Goal: Communication & Community: Participate in discussion

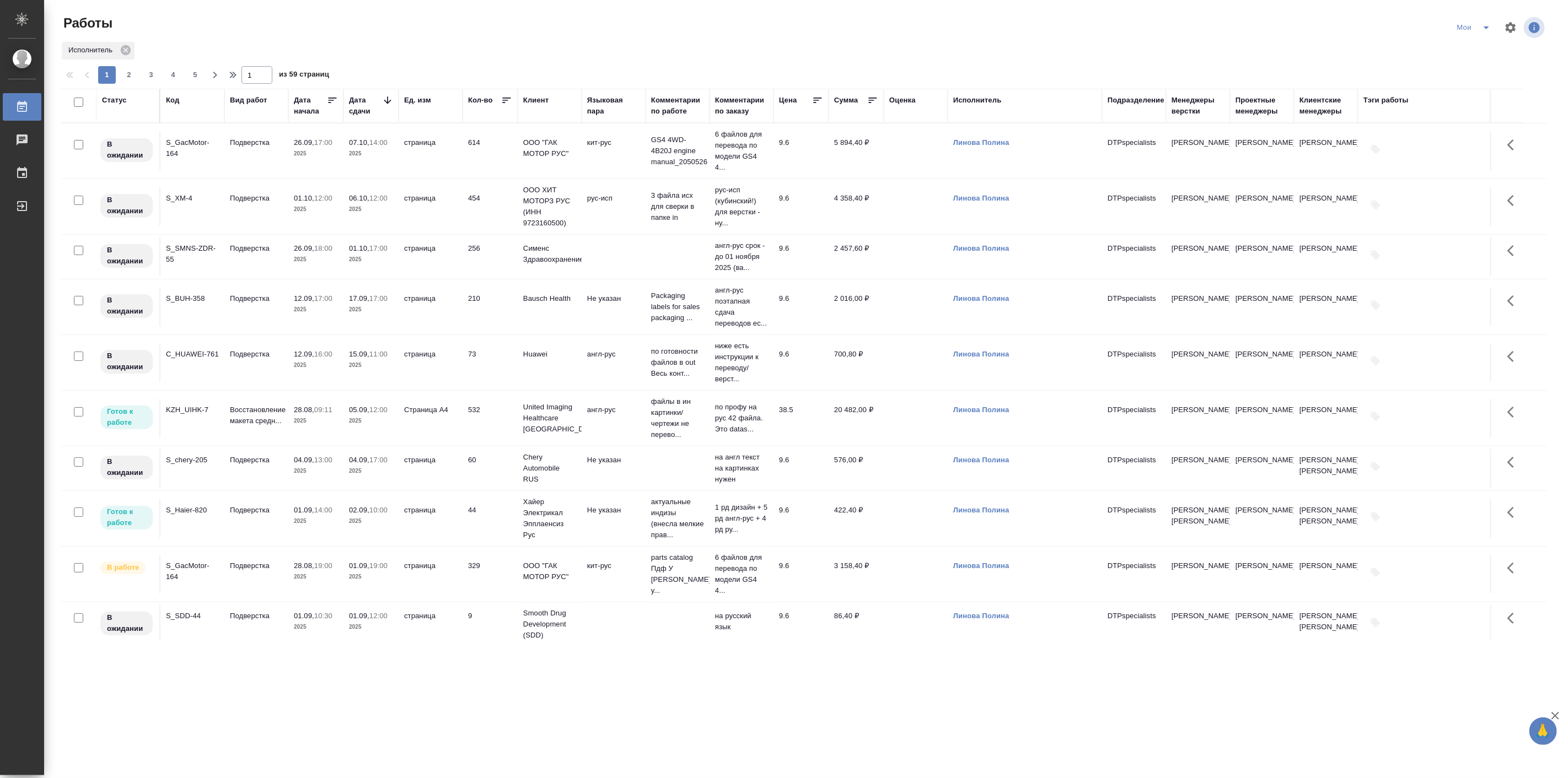
scroll to position [204, 0]
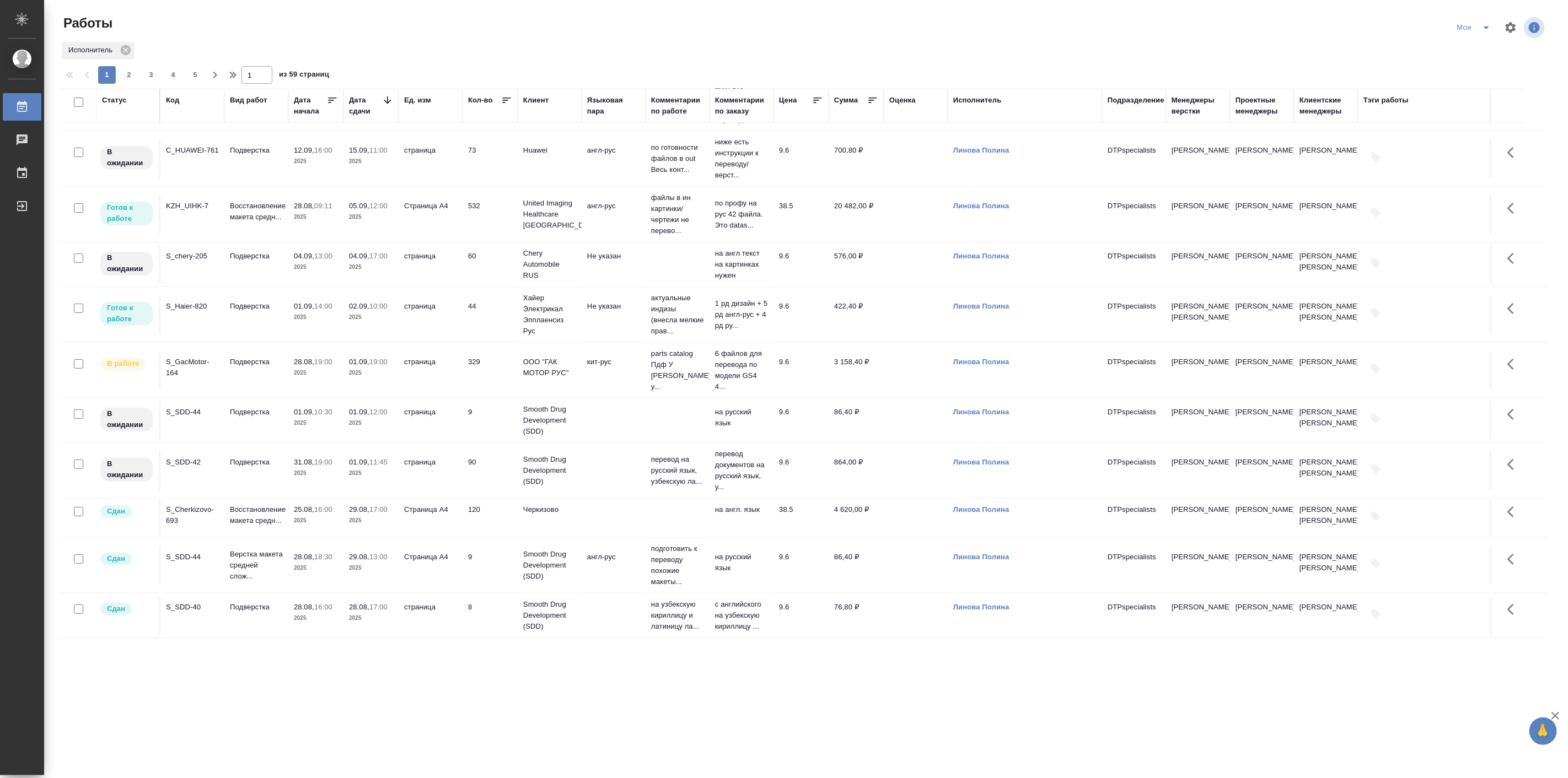
click at [370, 706] on div ".cls-1 fill:#fff; AWATERA [PERSON_NAME] Работы 0 Чаты График Выйти Работы Мои И…" at bounding box center [784, 389] width 1568 height 778
click at [664, 333] on p "актуальные индизы (внесла мелкие прав..." at bounding box center [678, 315] width 53 height 44
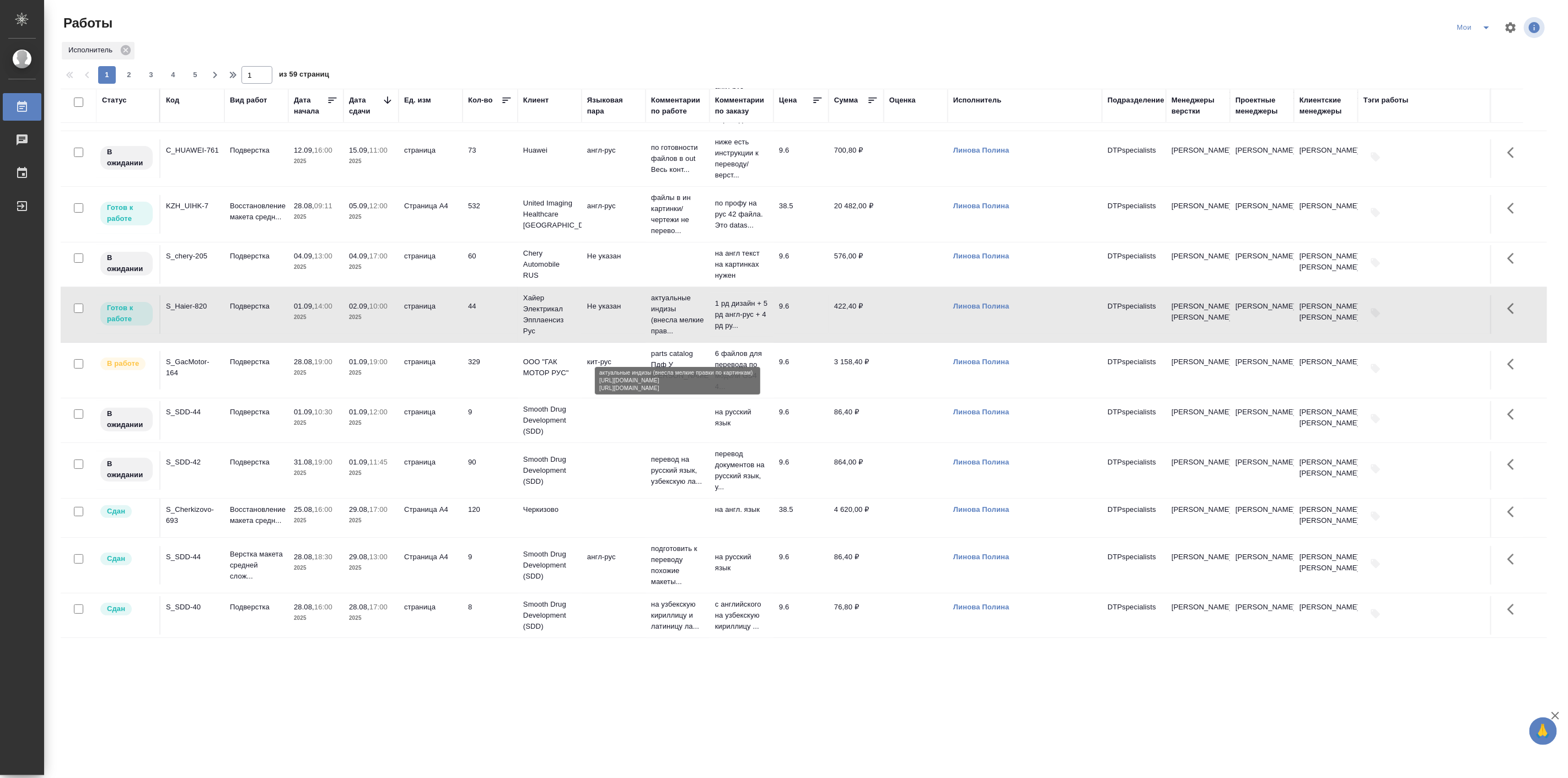
click at [664, 333] on p "актуальные индизы (внесла мелкие прав..." at bounding box center [678, 315] width 53 height 44
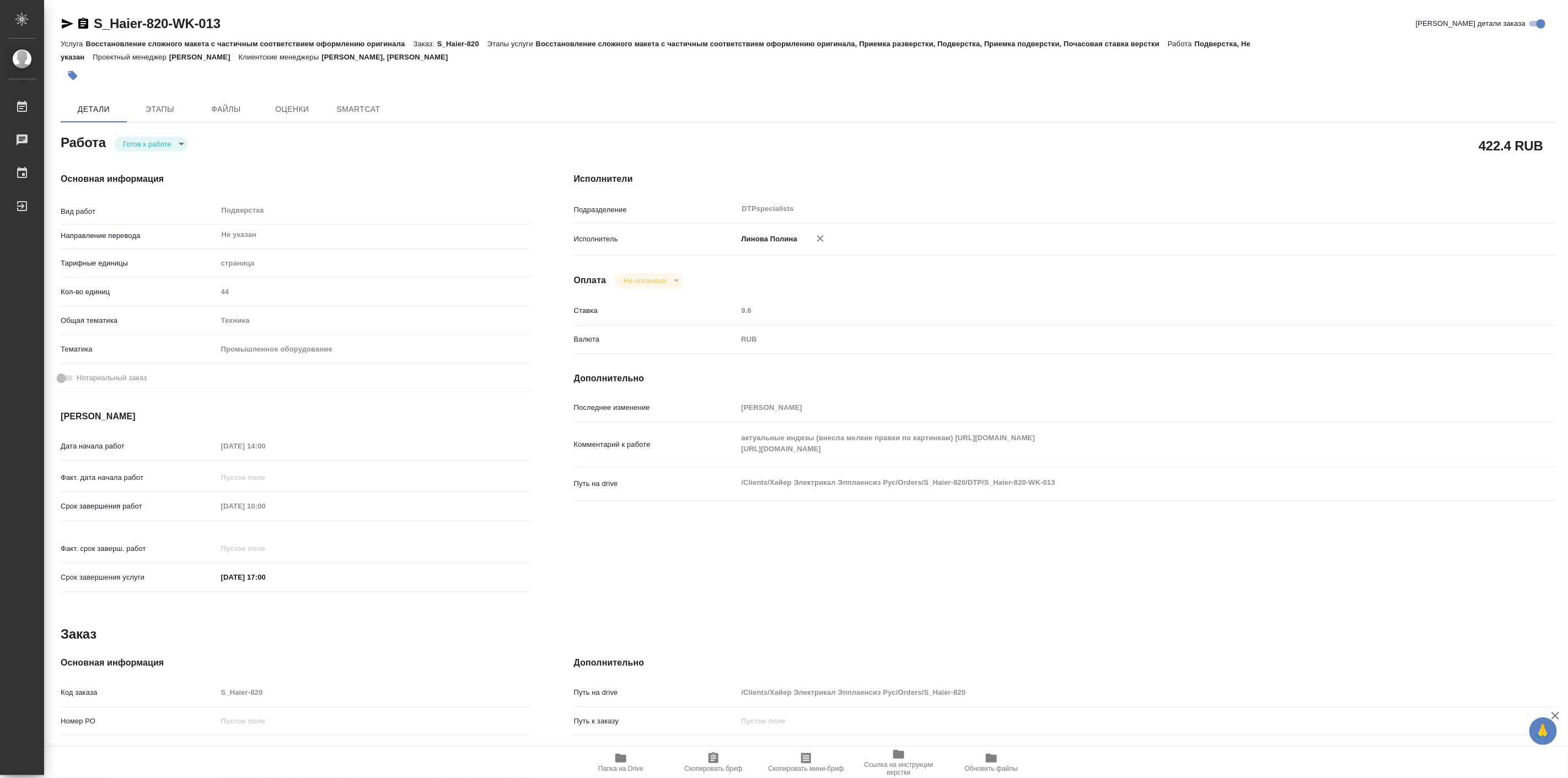
type textarea "x"
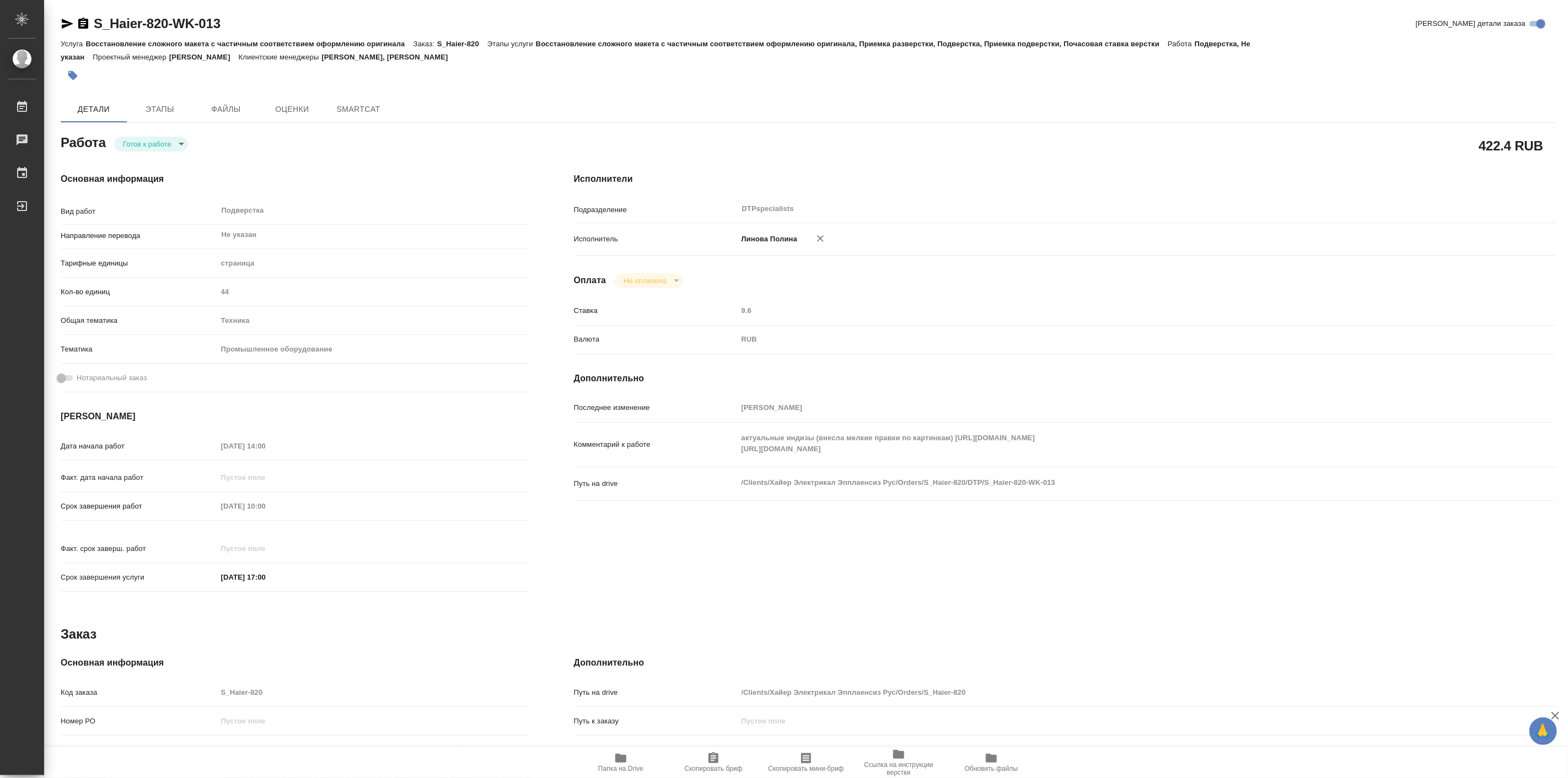
type textarea "x"
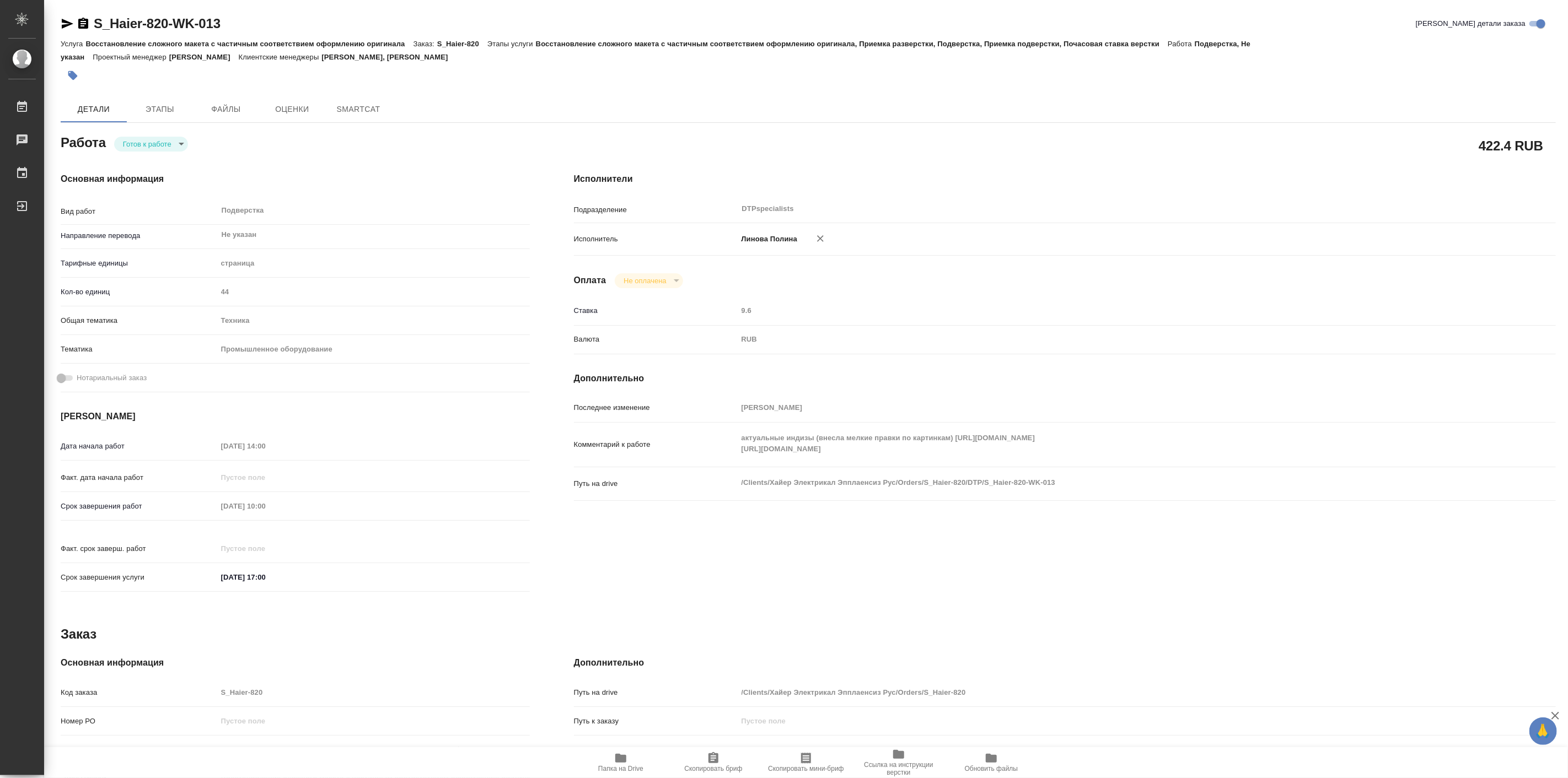
type textarea "x"
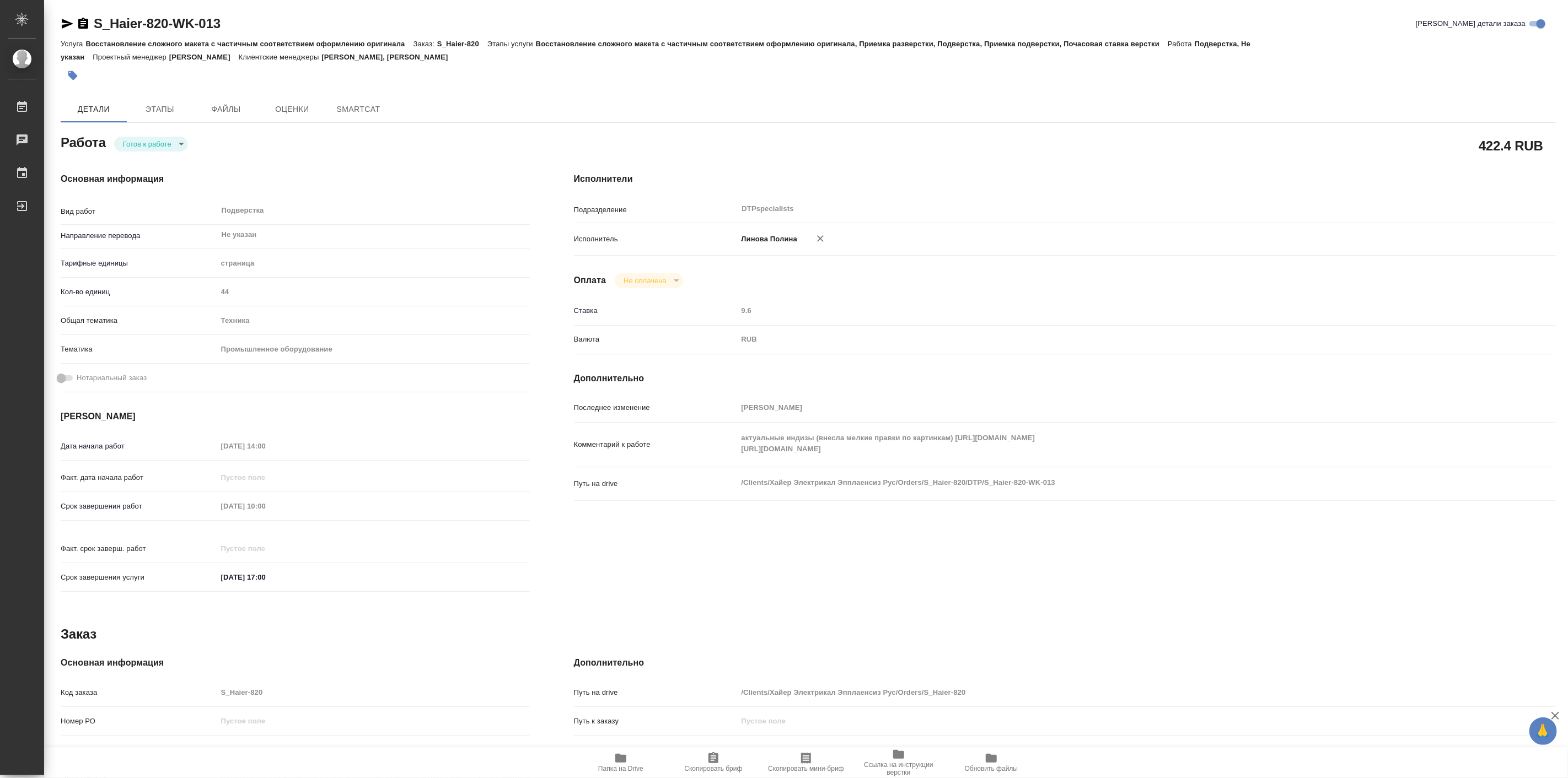
type textarea "x"
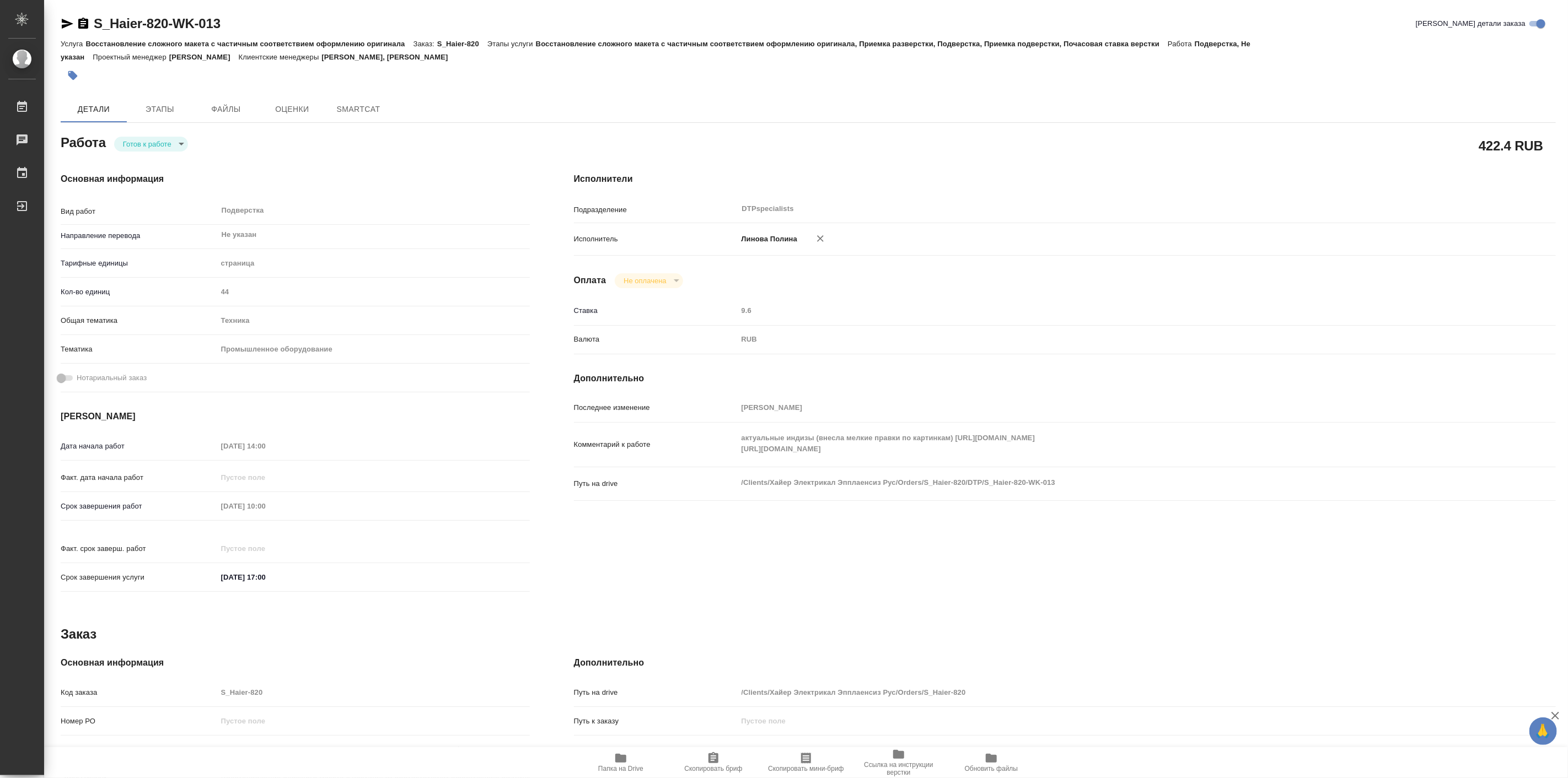
type textarea "x"
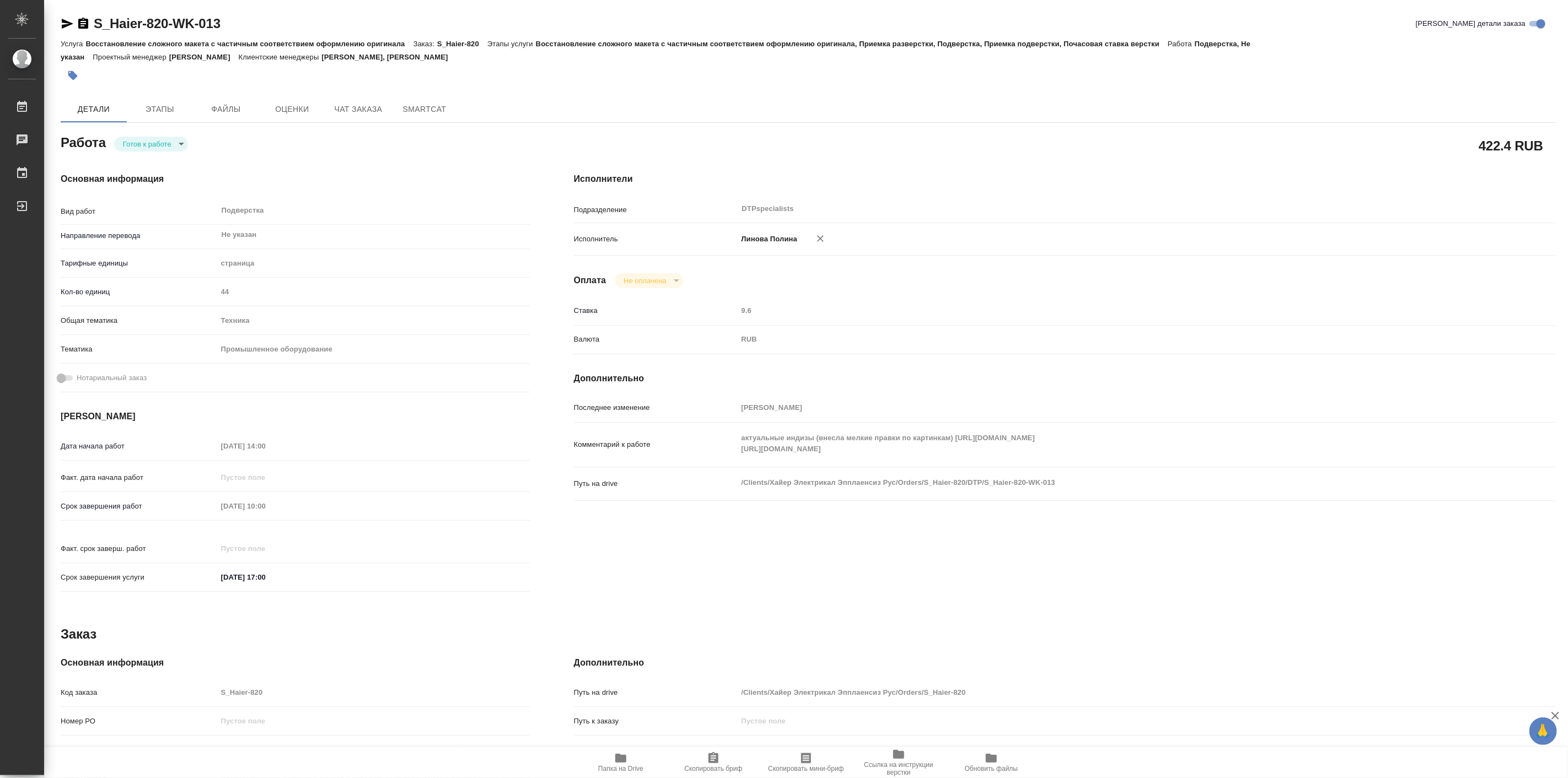
type textarea "x"
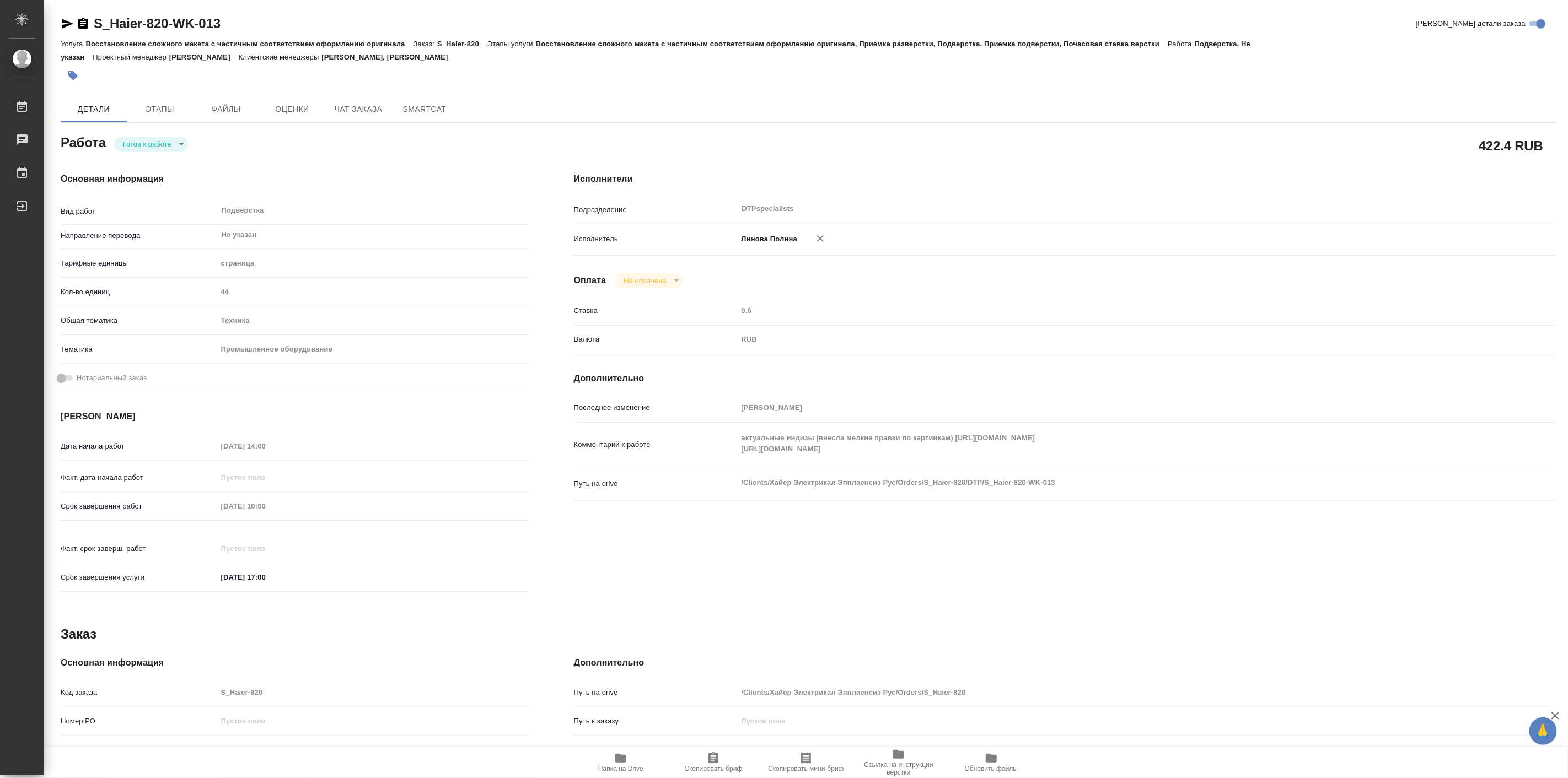
type textarea "x"
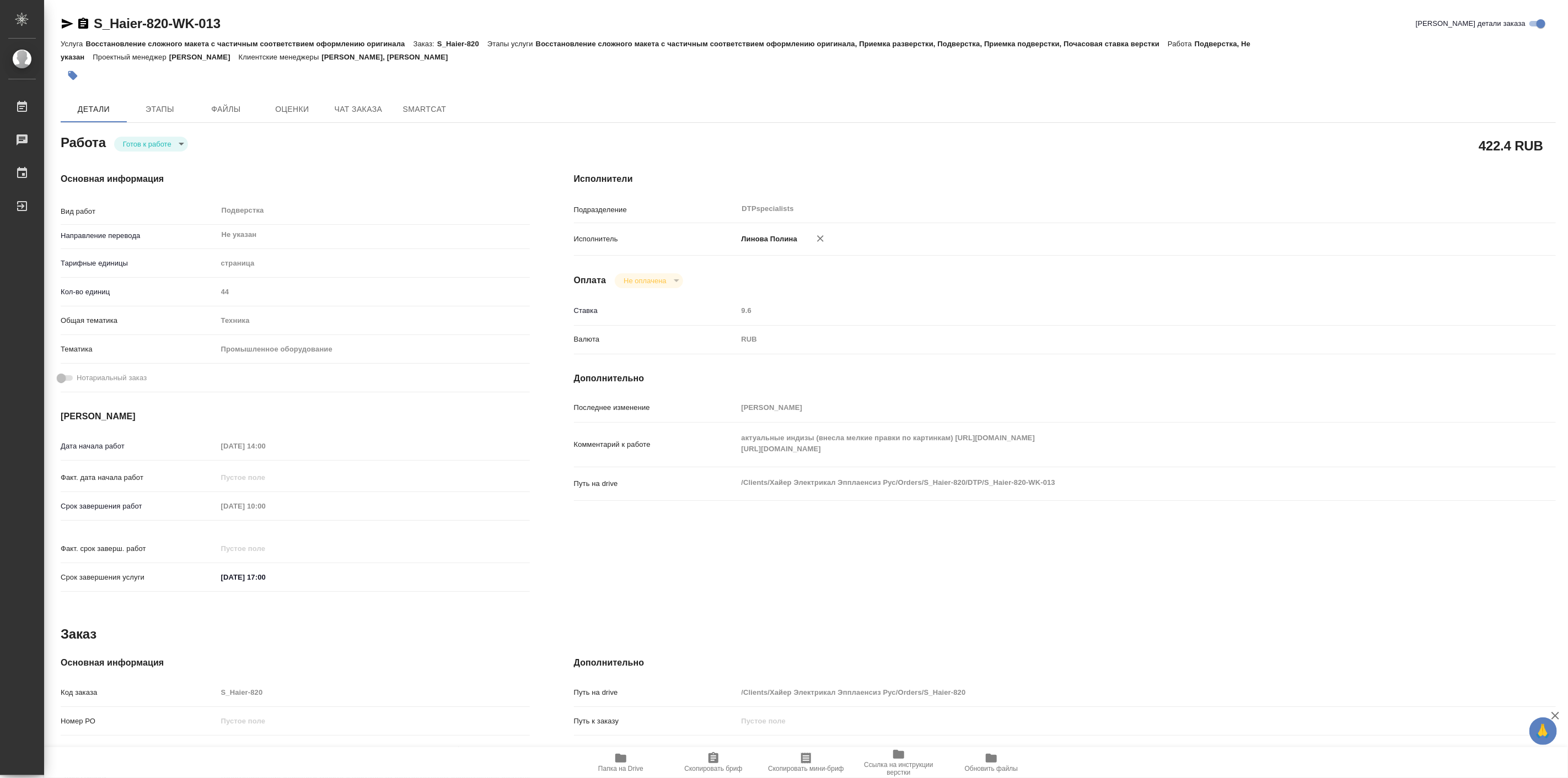
type textarea "x"
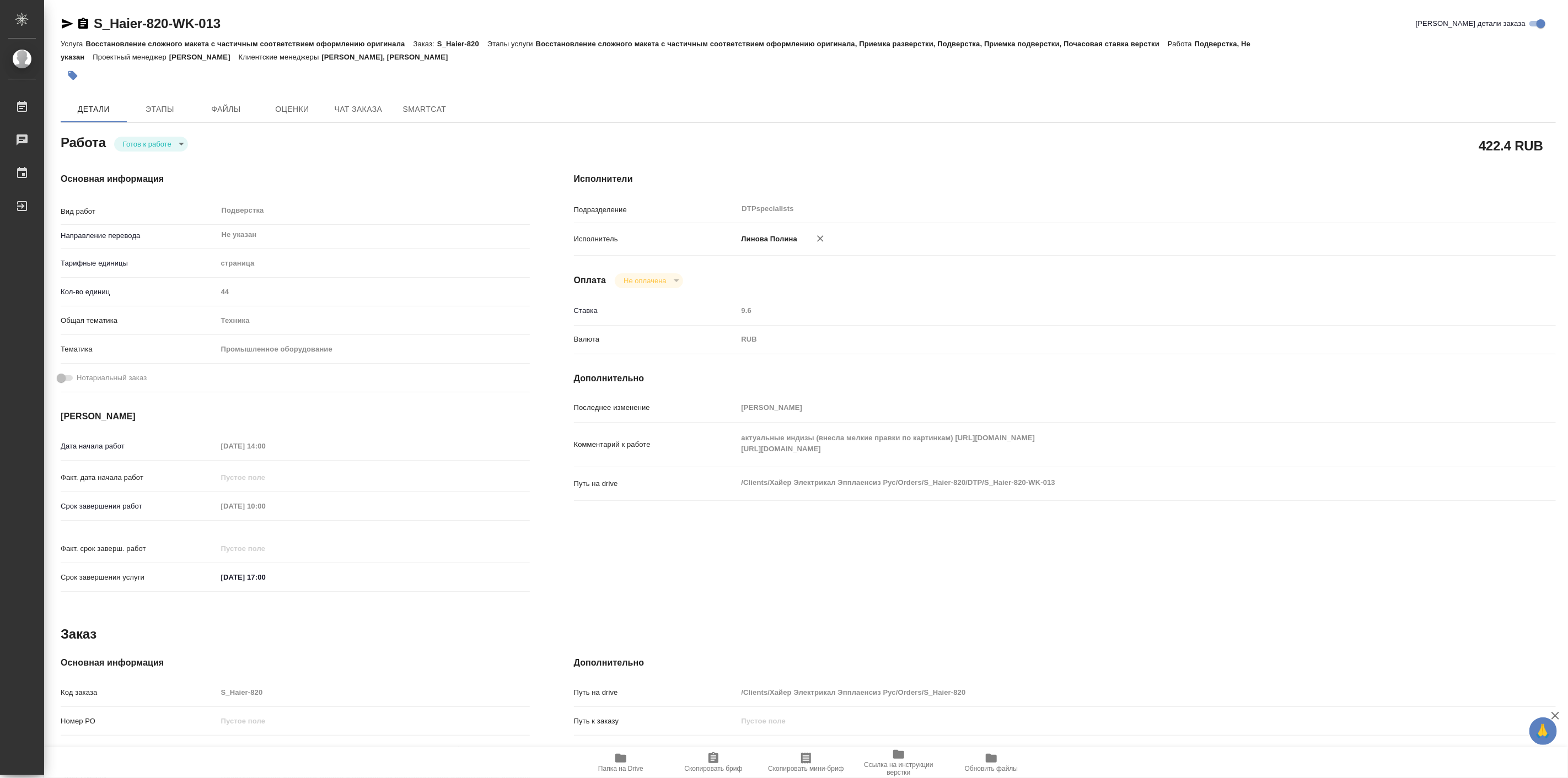
click at [905, 459] on div "актуальные индизы (внесла мелкие правки по картинкам) https://drive.awatera.com…" at bounding box center [1106, 445] width 737 height 35
click at [372, 105] on span "Чат заказа" at bounding box center [358, 109] width 53 height 14
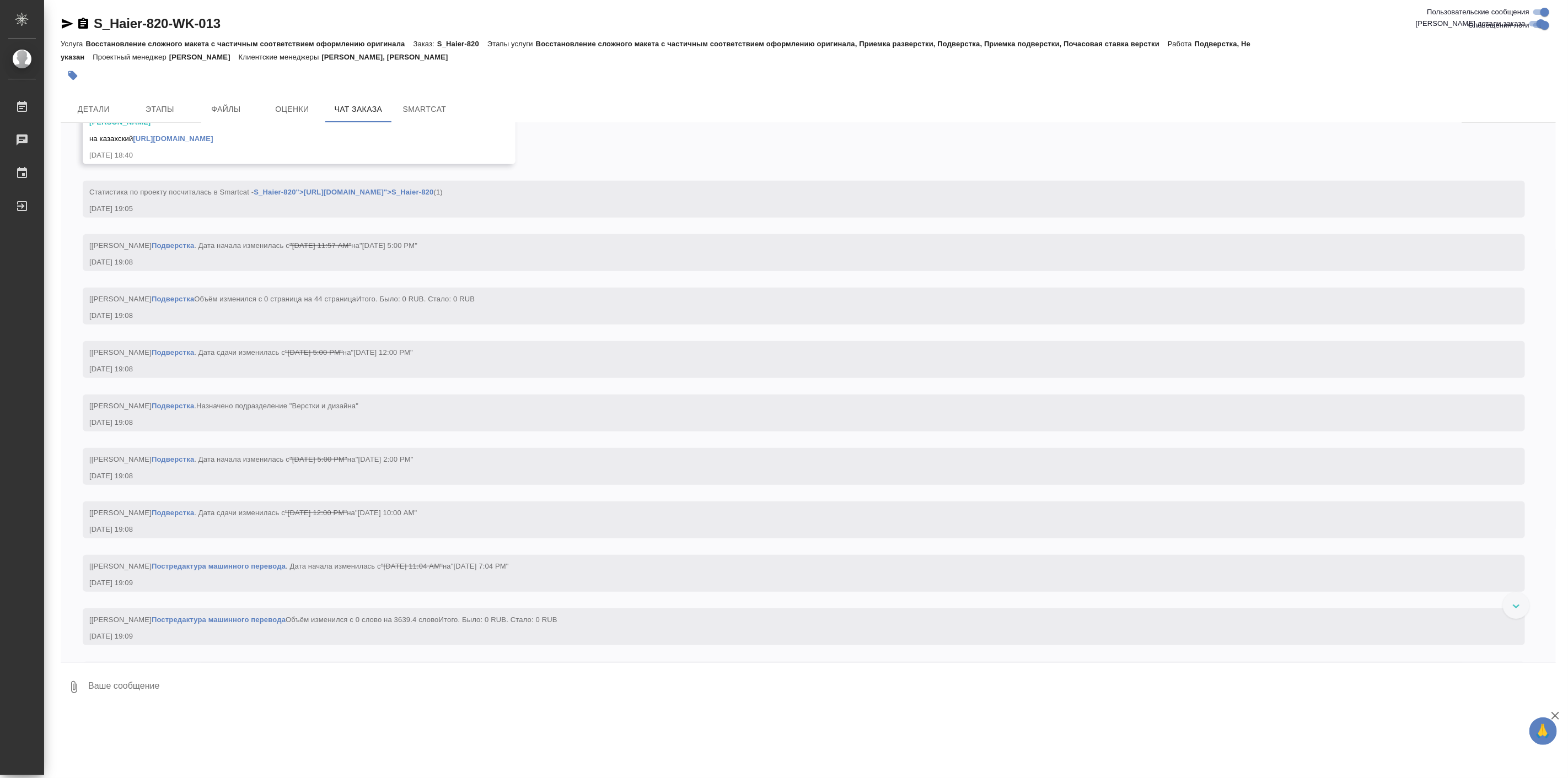
scroll to position [21579, 0]
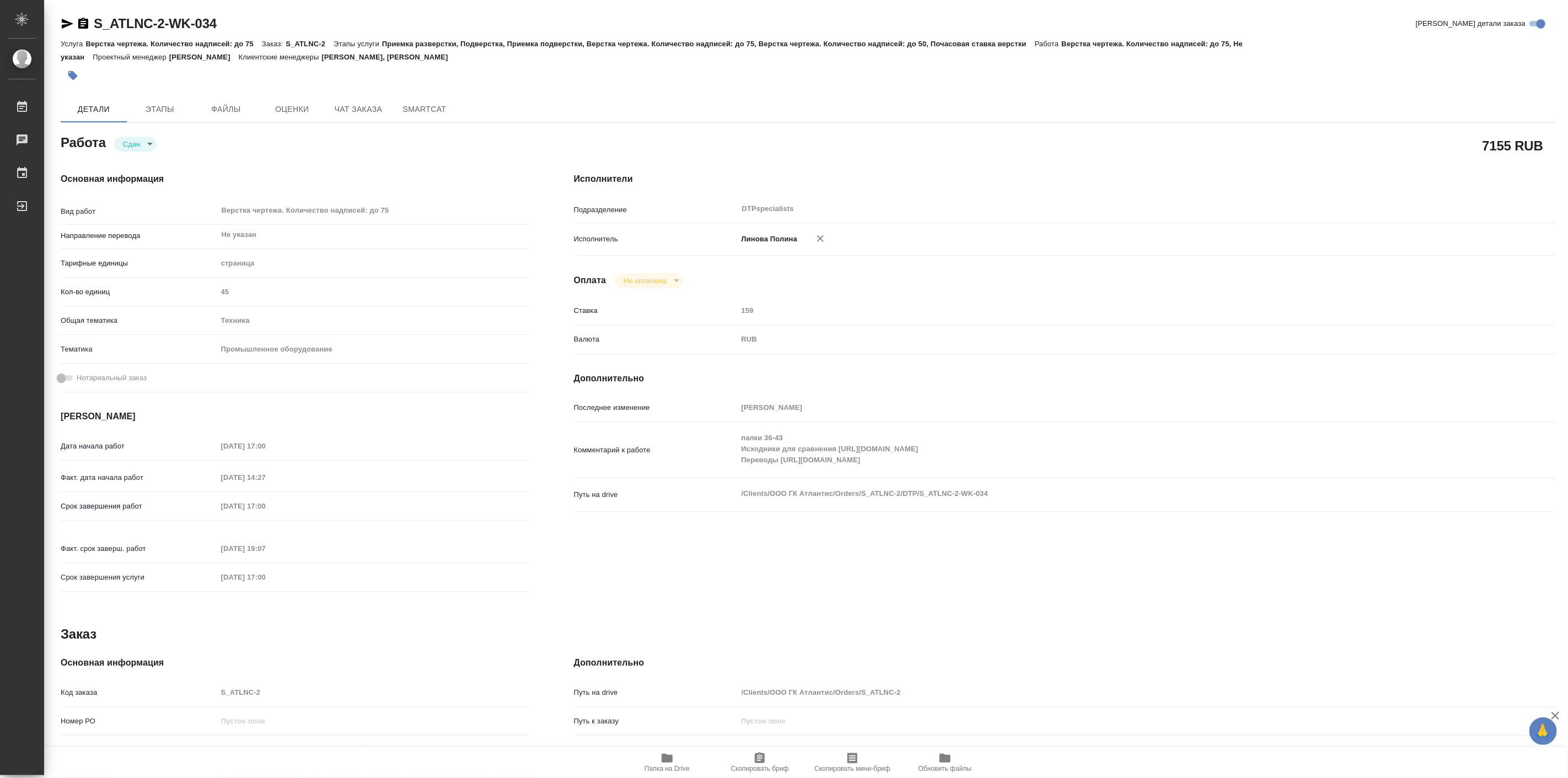
click at [669, 761] on icon "button" at bounding box center [667, 759] width 11 height 9
click at [355, 105] on span "Чат заказа" at bounding box center [358, 109] width 53 height 14
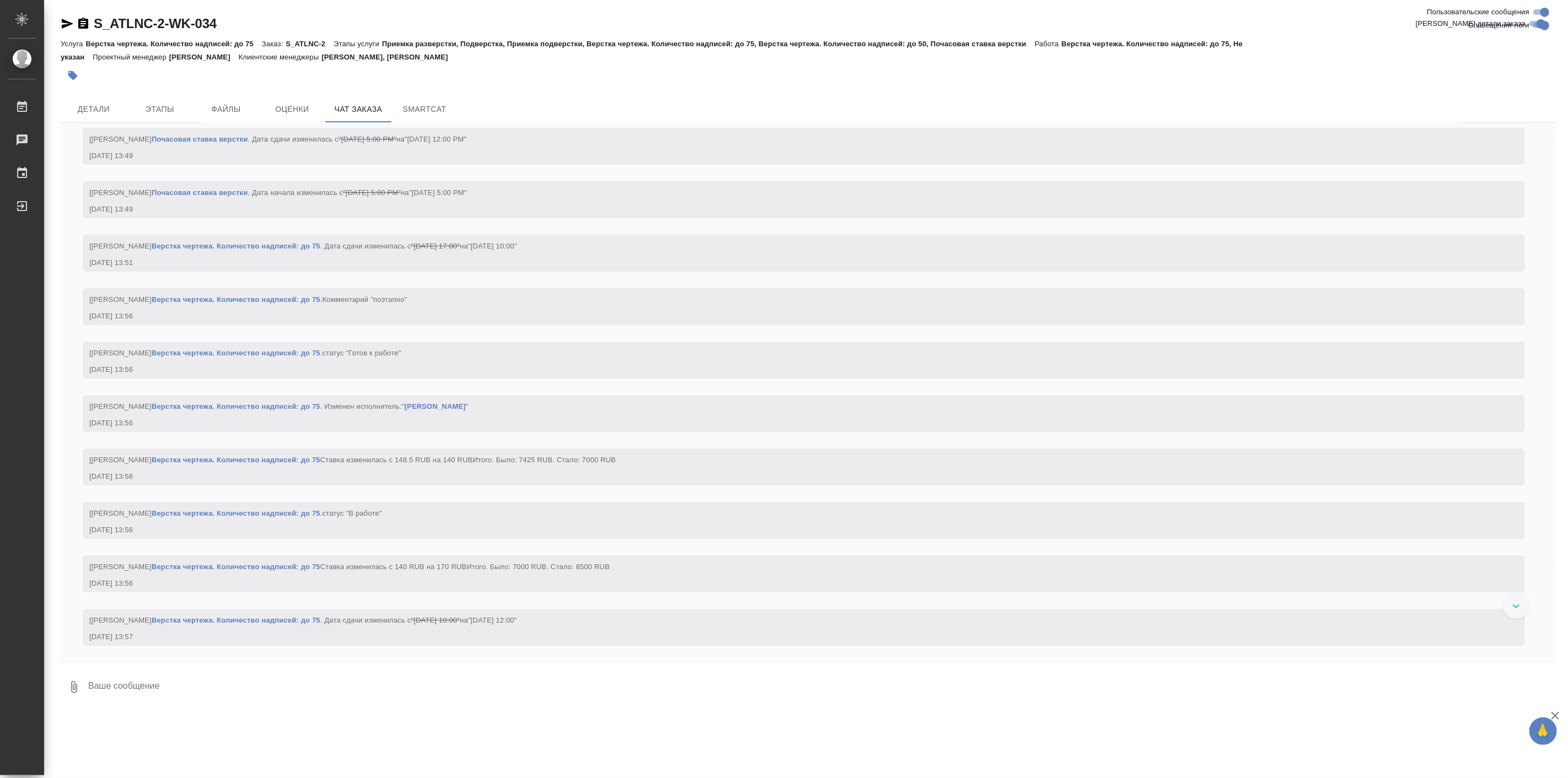
scroll to position [21045, 0]
